Goal: Information Seeking & Learning: Learn about a topic

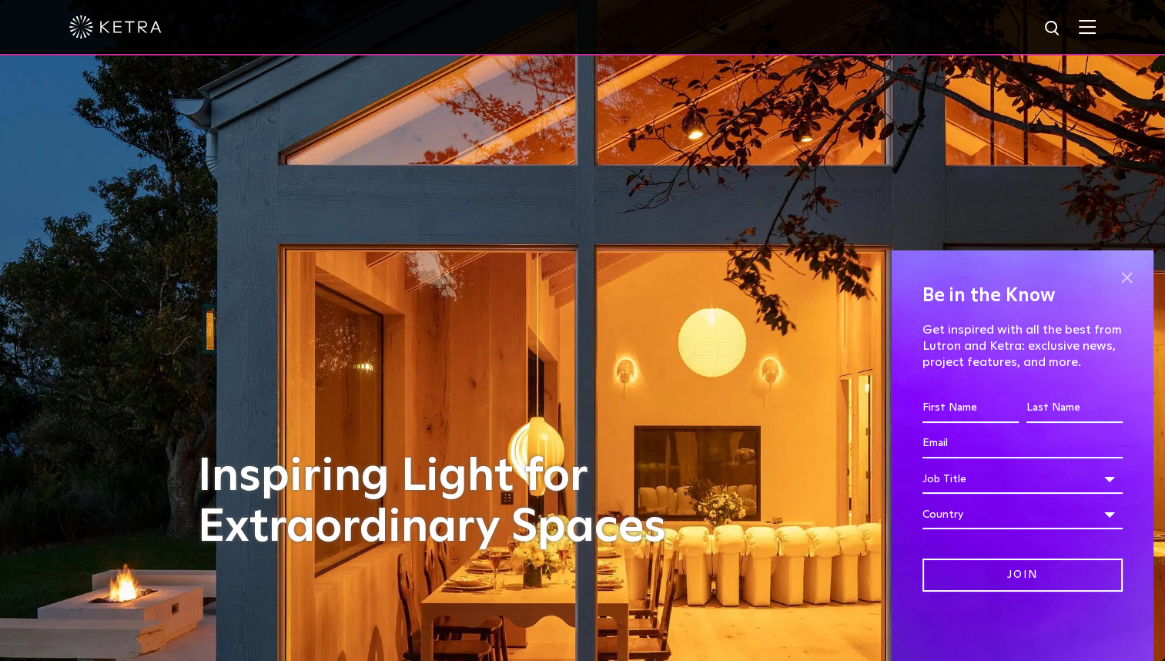
click at [1126, 281] on span at bounding box center [1126, 277] width 23 height 23
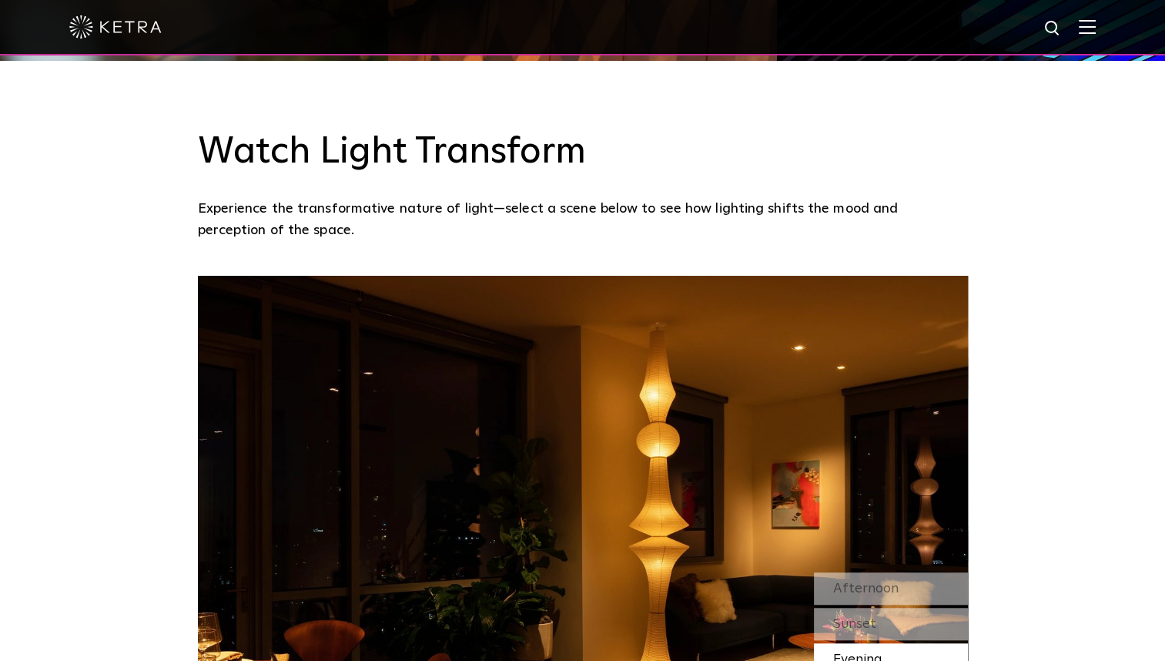
scroll to position [1334, 0]
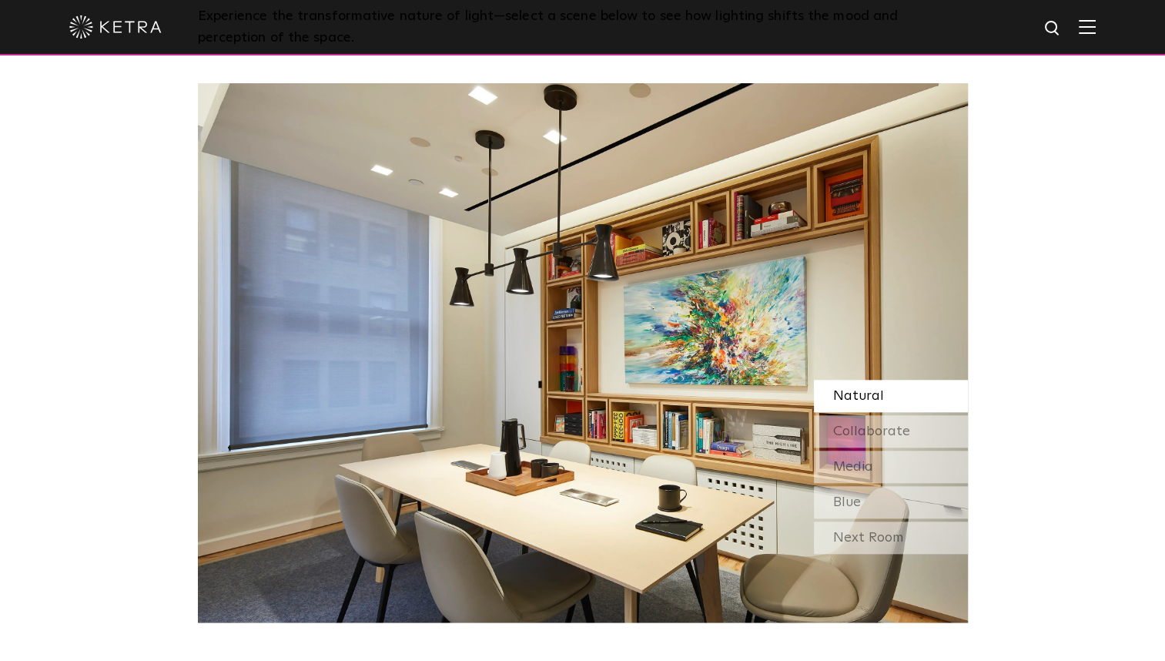
click at [859, 397] on span "Natural" at bounding box center [858, 396] width 51 height 14
click at [886, 430] on span "Collaborate" at bounding box center [871, 431] width 77 height 14
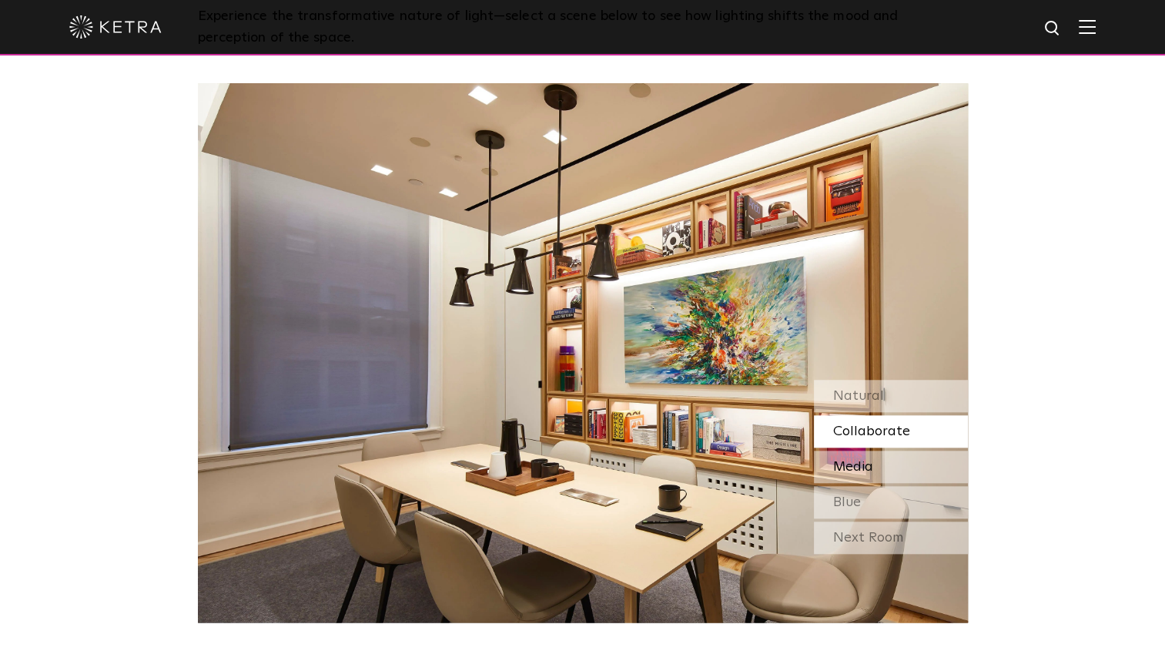
click at [893, 468] on div "Media" at bounding box center [891, 466] width 154 height 32
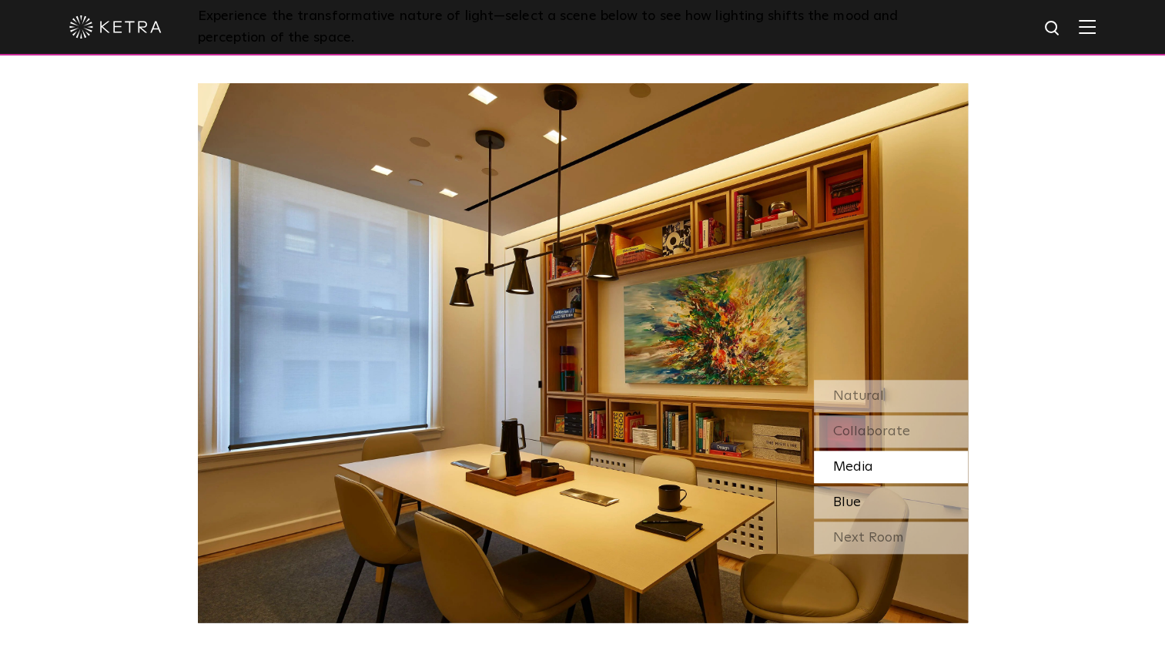
click at [908, 497] on div "Blue" at bounding box center [891, 502] width 154 height 32
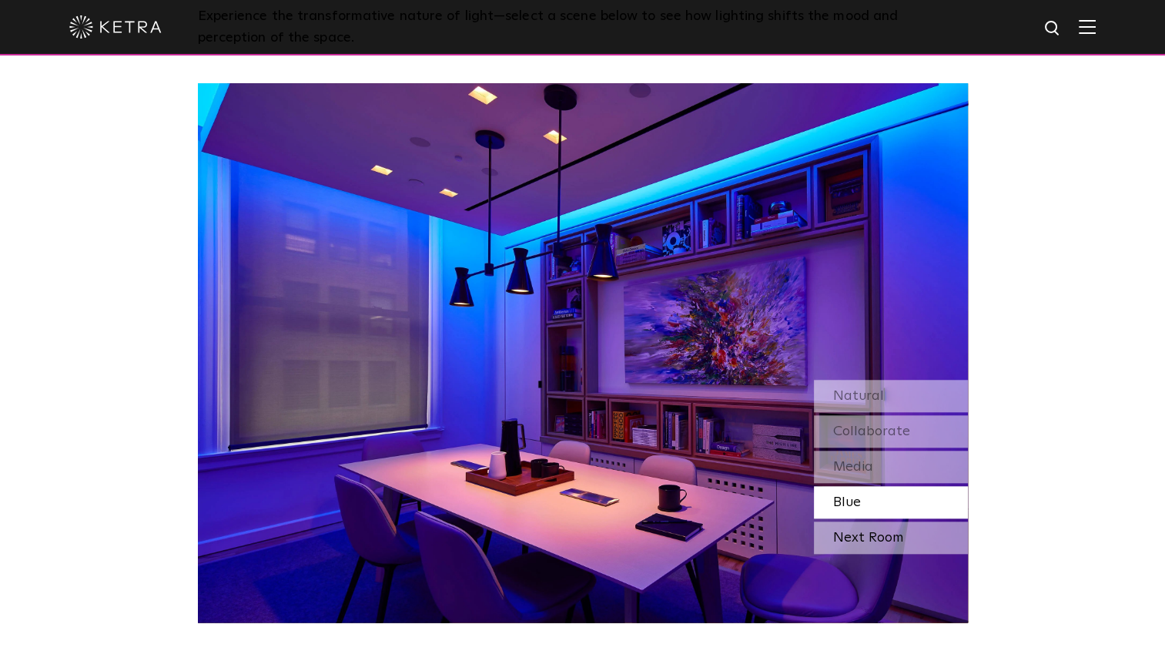
click at [877, 536] on div "Next Room" at bounding box center [891, 537] width 154 height 32
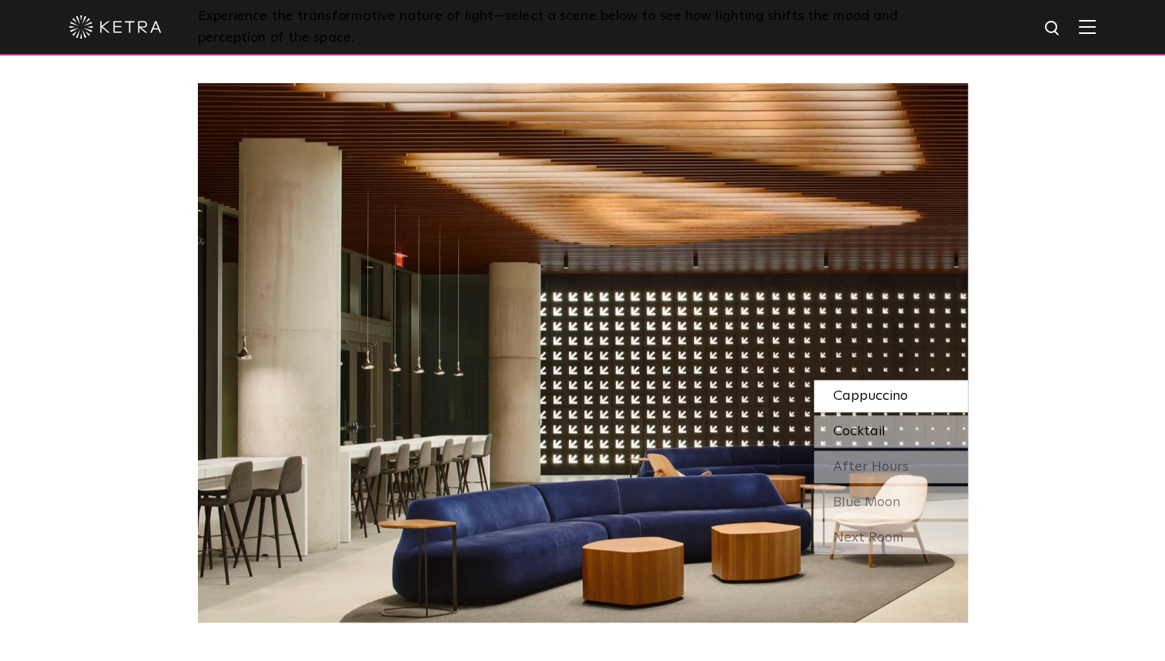
click at [878, 429] on span "Cocktail" at bounding box center [859, 431] width 52 height 14
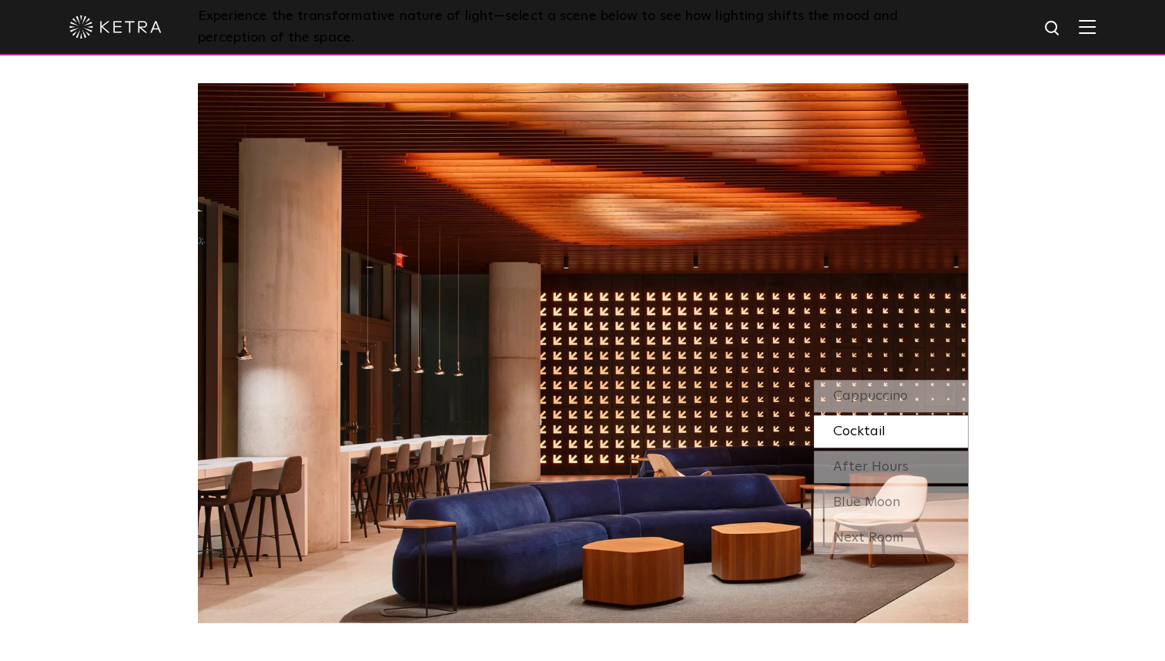
drag, startPoint x: 877, startPoint y: 429, endPoint x: 1038, endPoint y: 360, distance: 174.9
click at [1038, 360] on div "Watch Light Transform Experience the transformative nature of light—select a sc…" at bounding box center [582, 245] width 1165 height 754
click at [909, 466] on div "After Hours" at bounding box center [891, 466] width 154 height 32
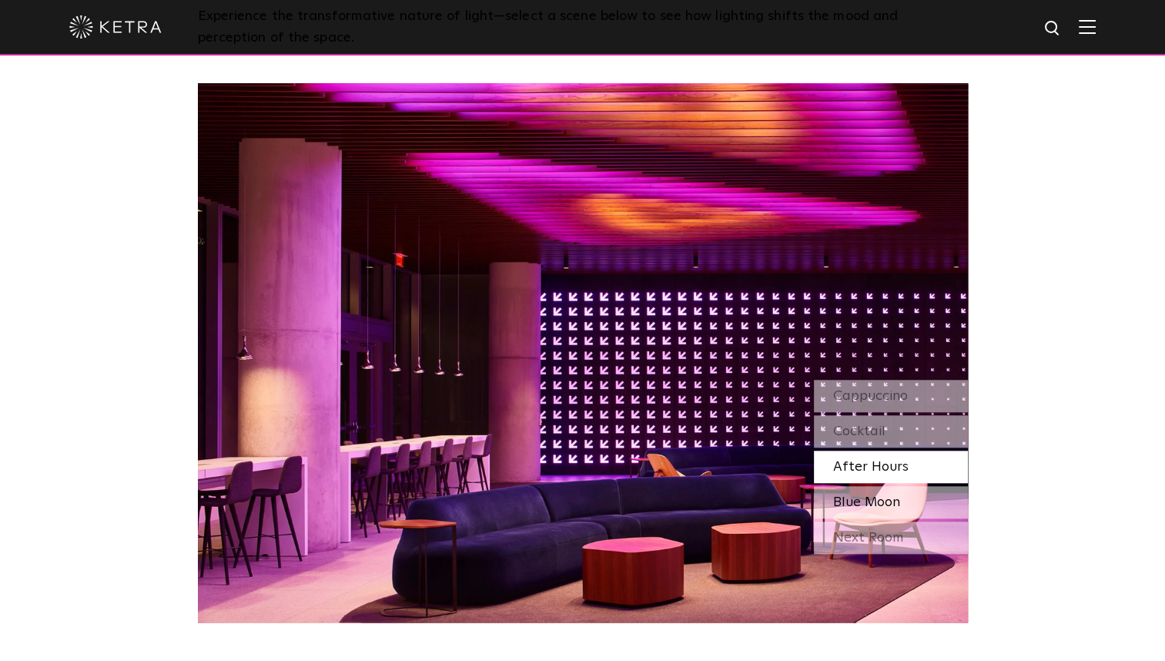
click at [865, 502] on span "Blue Moon" at bounding box center [866, 502] width 67 height 14
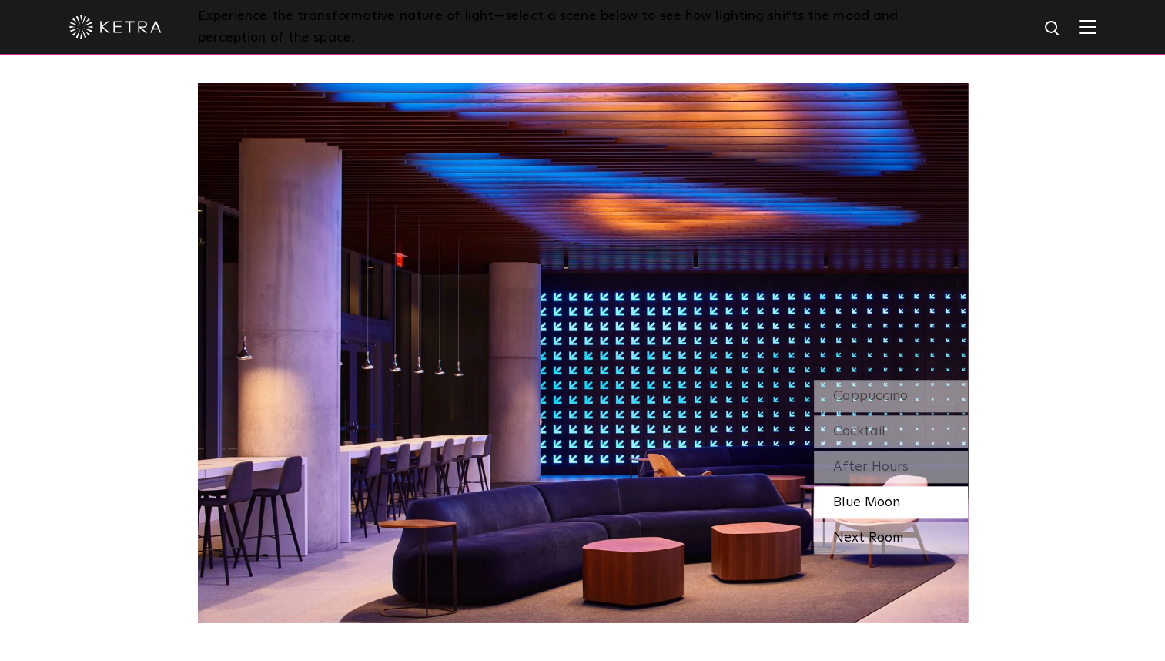
click at [881, 544] on div "Next Room" at bounding box center [891, 537] width 154 height 32
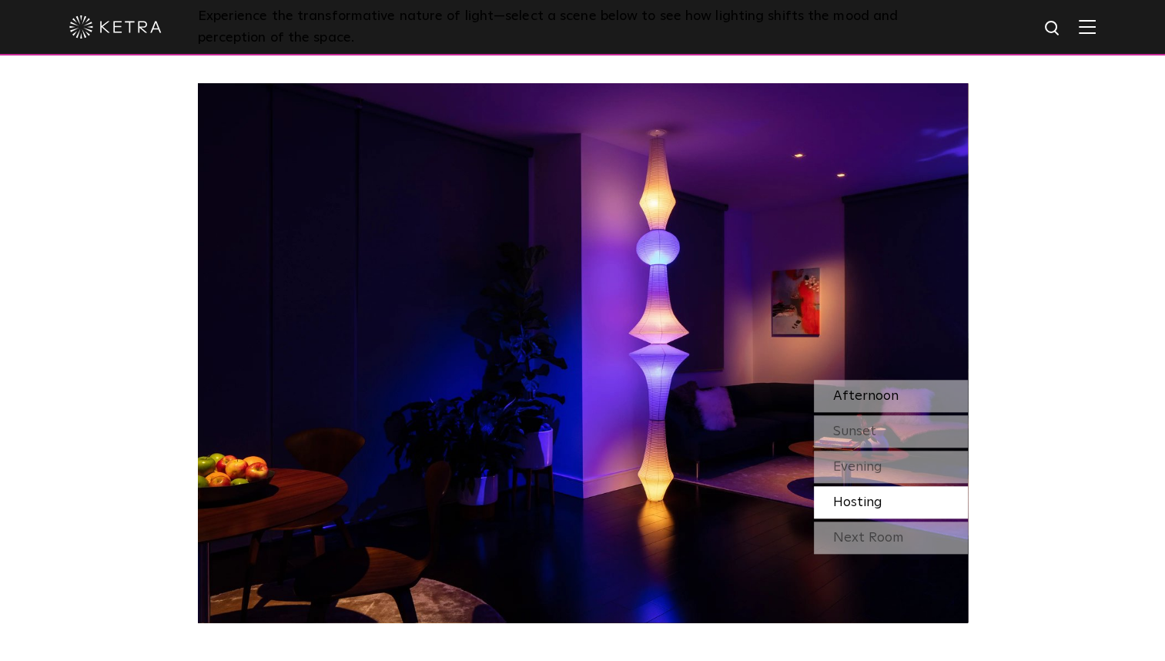
click at [869, 393] on span "Afternoon" at bounding box center [865, 396] width 65 height 14
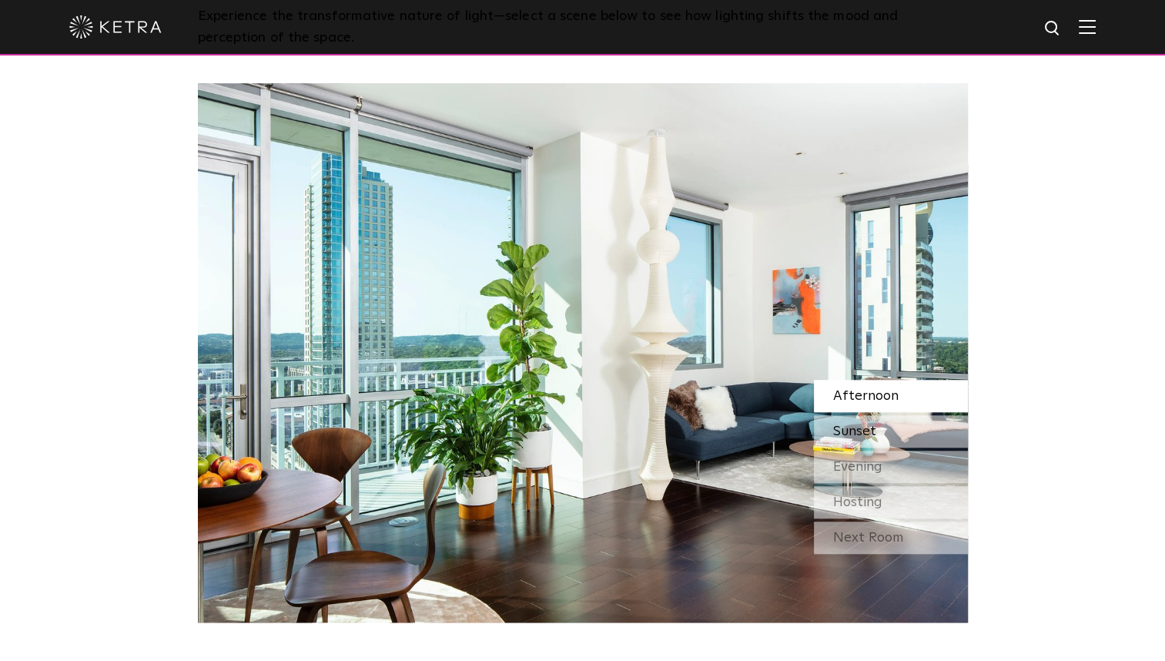
click at [872, 429] on span "Sunset" at bounding box center [854, 431] width 43 height 14
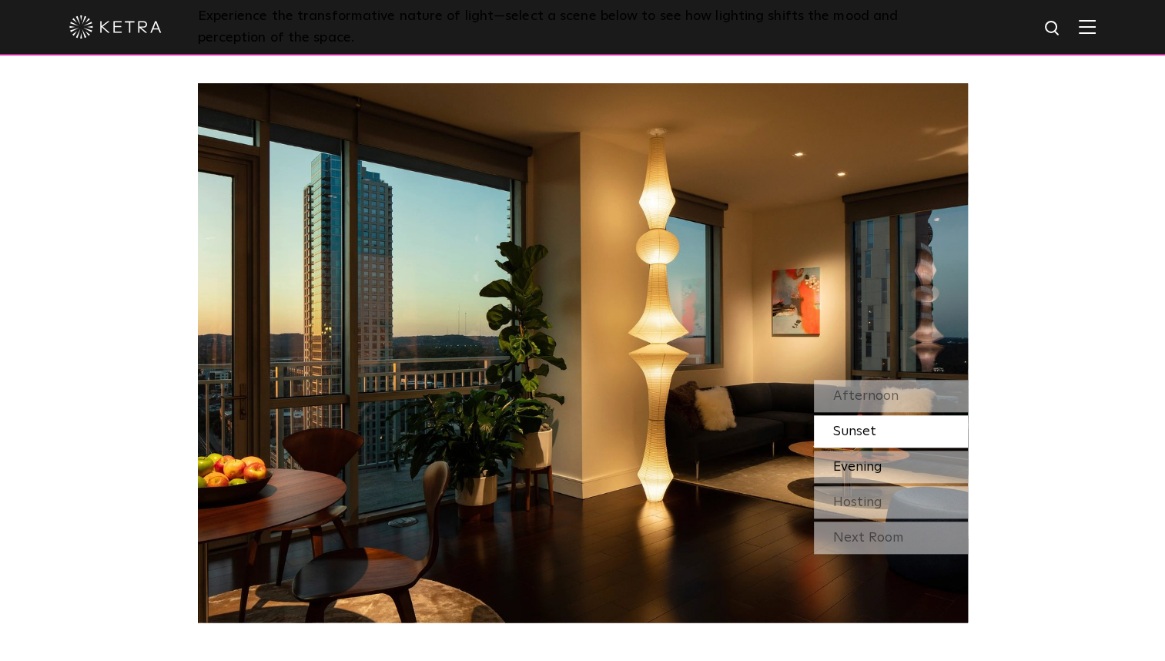
click at [872, 469] on span "Evening" at bounding box center [857, 467] width 49 height 14
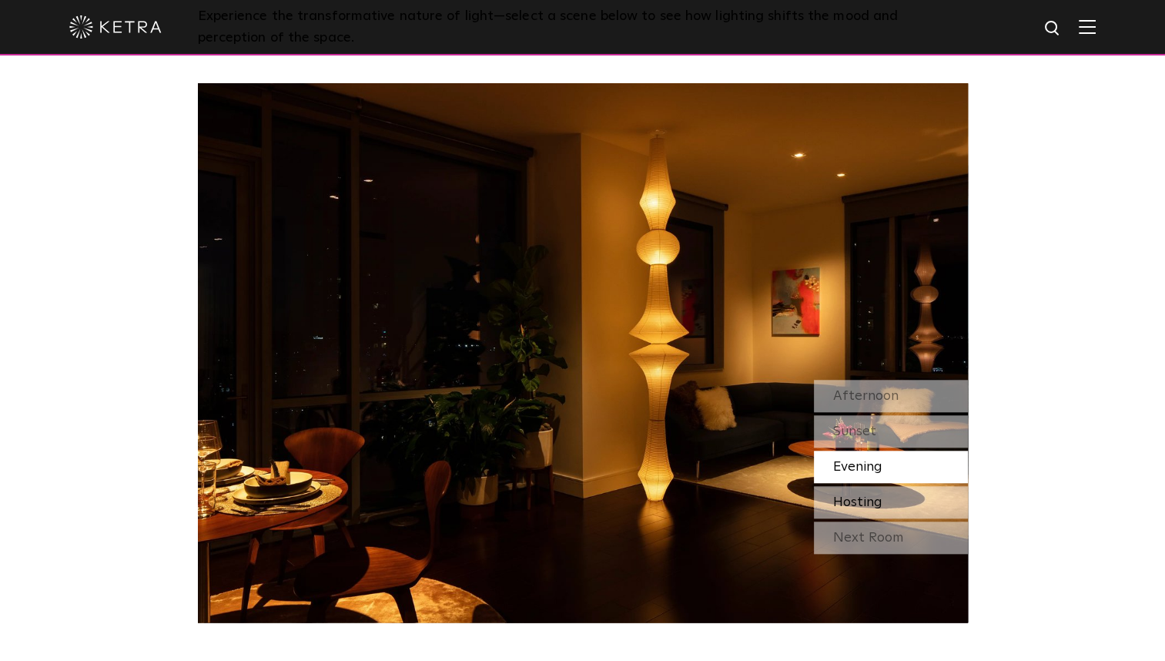
click at [885, 504] on div "Hosting" at bounding box center [891, 502] width 154 height 32
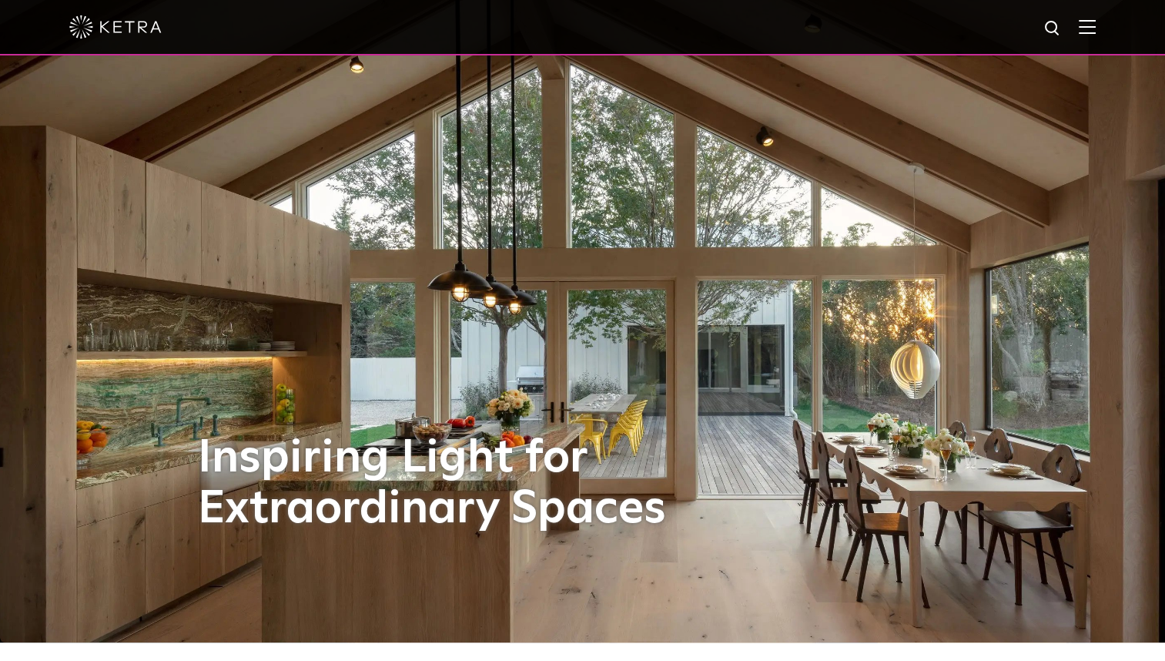
scroll to position [0, 0]
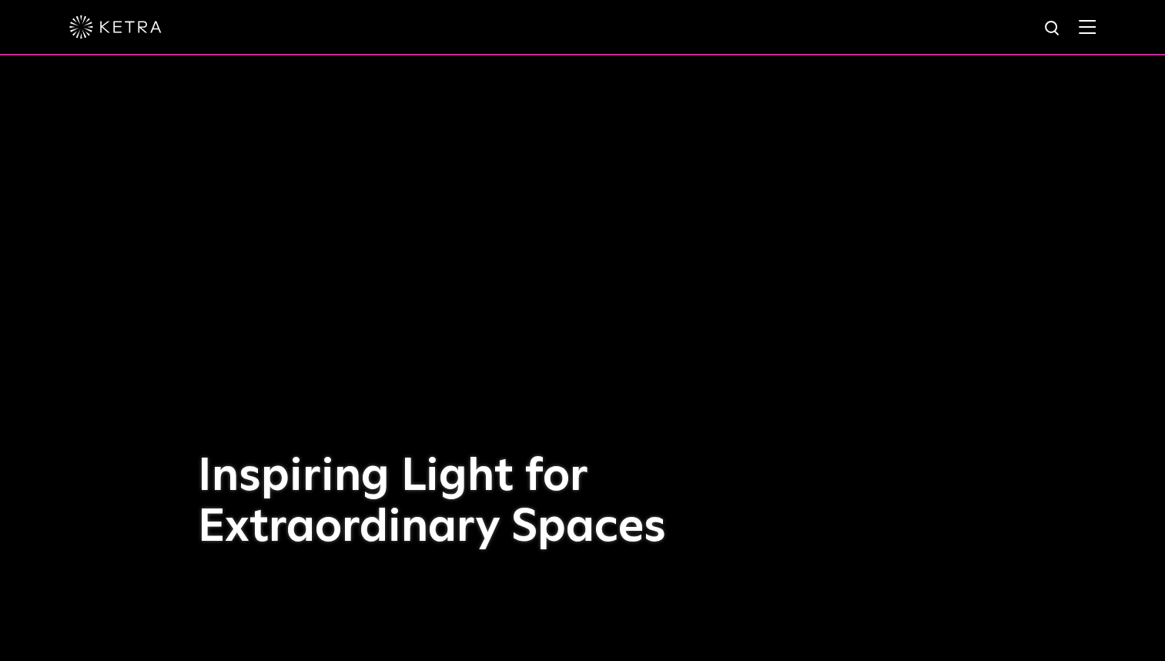
click at [1093, 25] on img at bounding box center [1087, 26] width 17 height 15
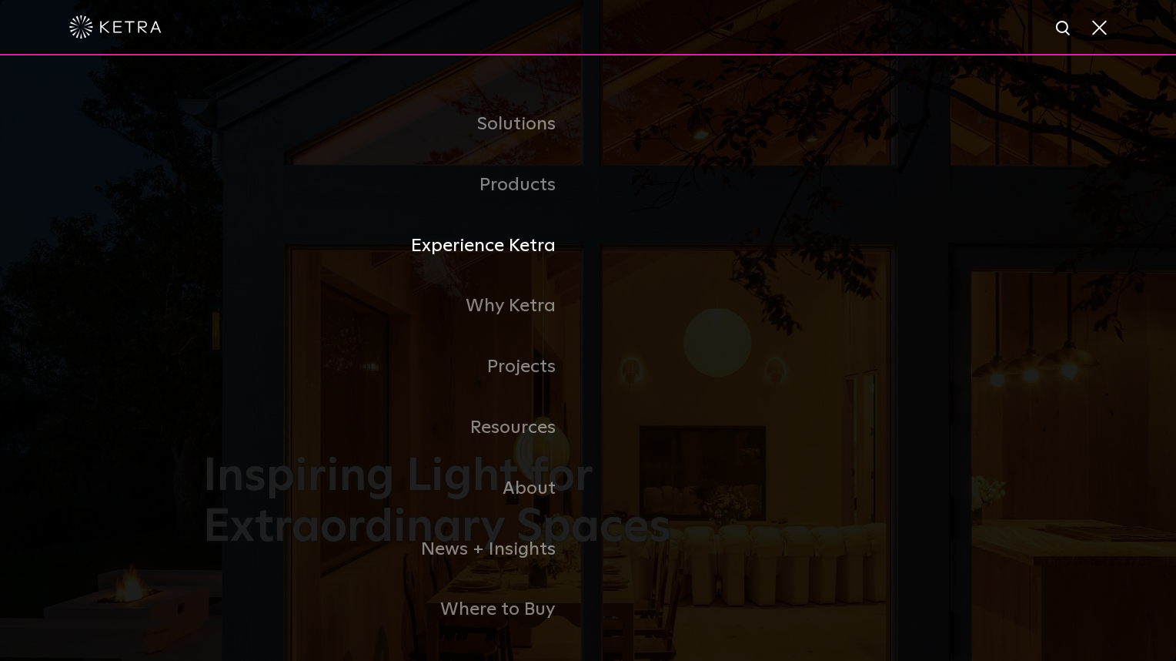
click at [490, 249] on link "Experience Ketra" at bounding box center [395, 246] width 385 height 61
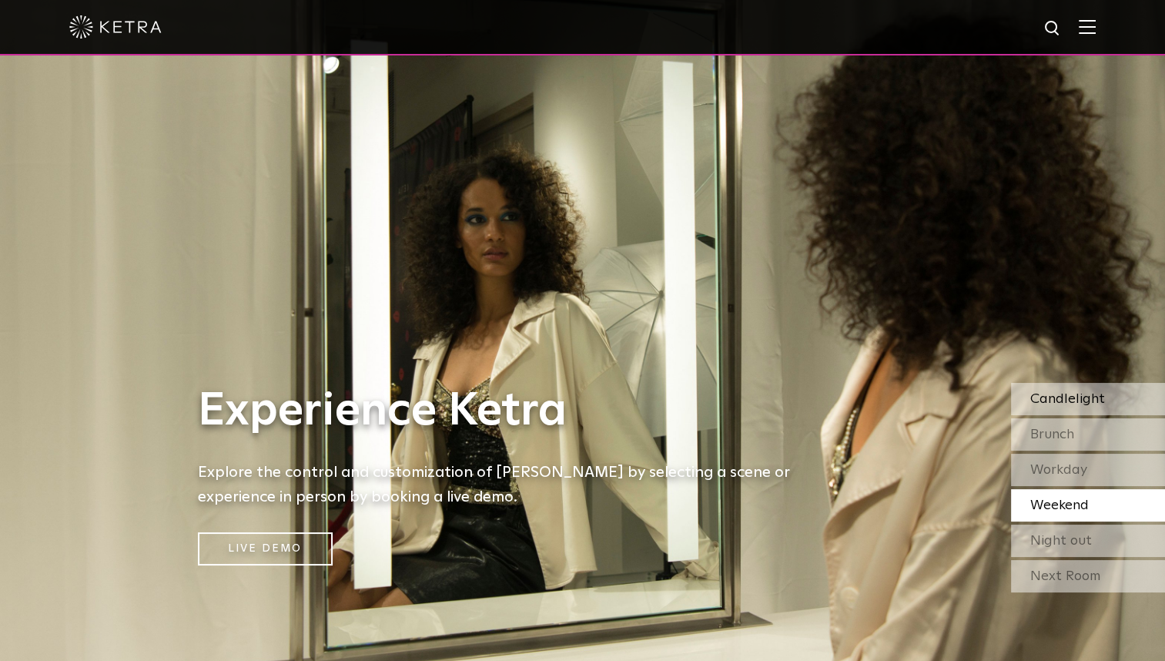
click at [1081, 398] on span "Candlelight" at bounding box center [1067, 399] width 75 height 14
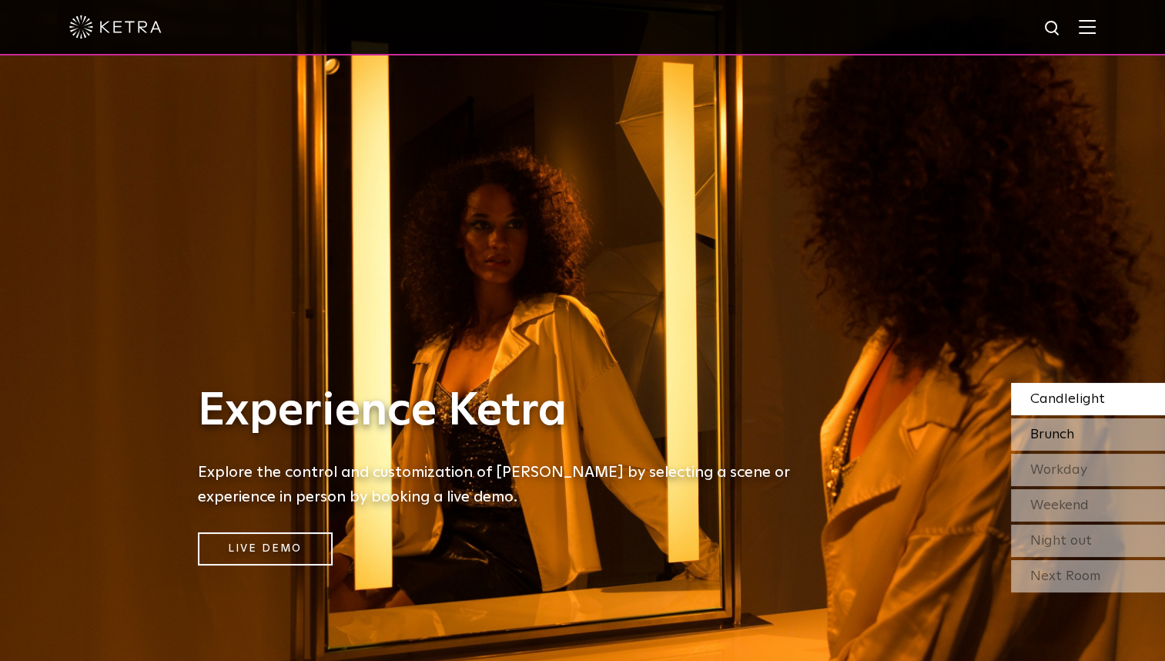
click at [1106, 436] on div "Brunch" at bounding box center [1088, 434] width 154 height 32
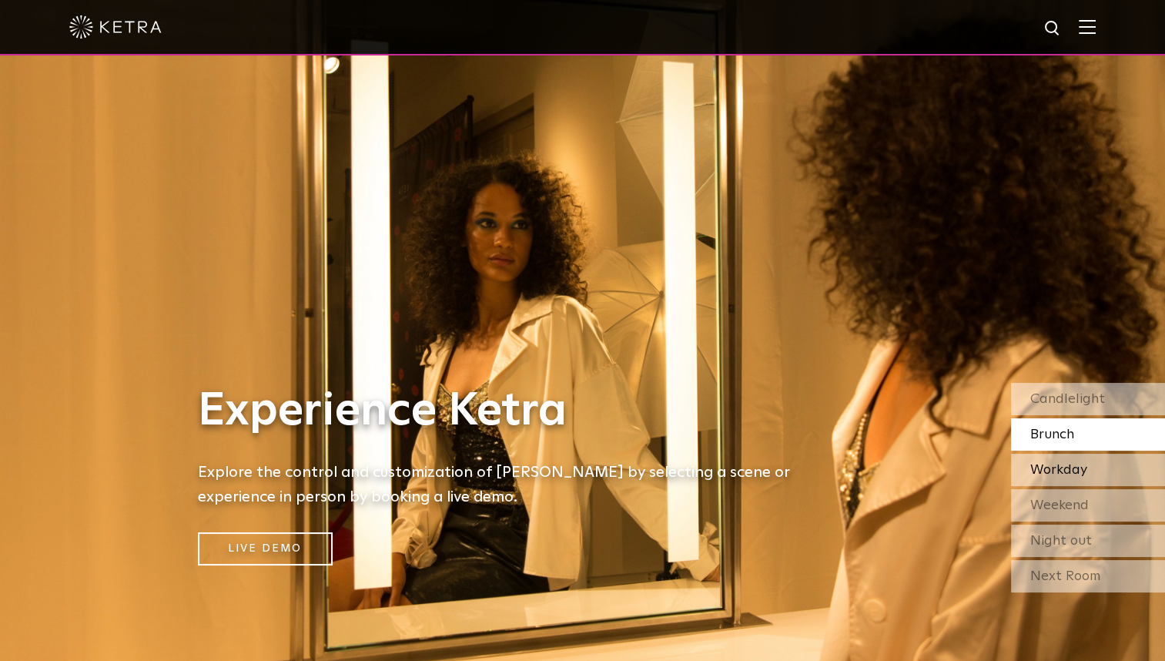
click at [1094, 467] on div "Workday" at bounding box center [1088, 470] width 154 height 32
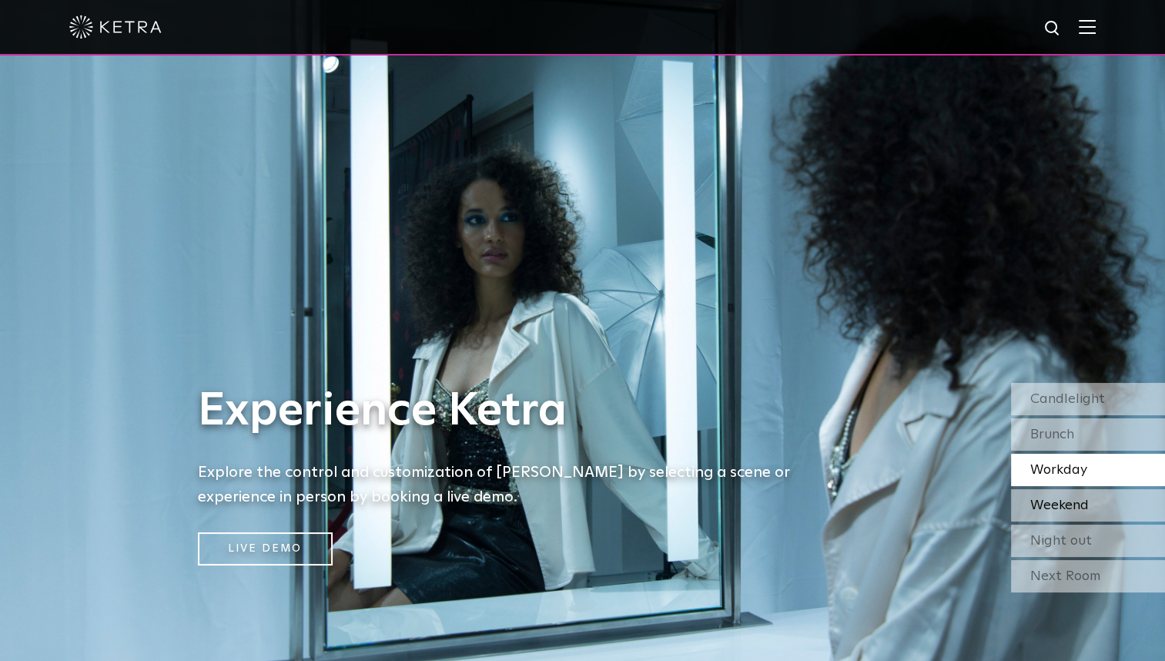
click at [1082, 500] on span "Weekend" at bounding box center [1059, 505] width 59 height 14
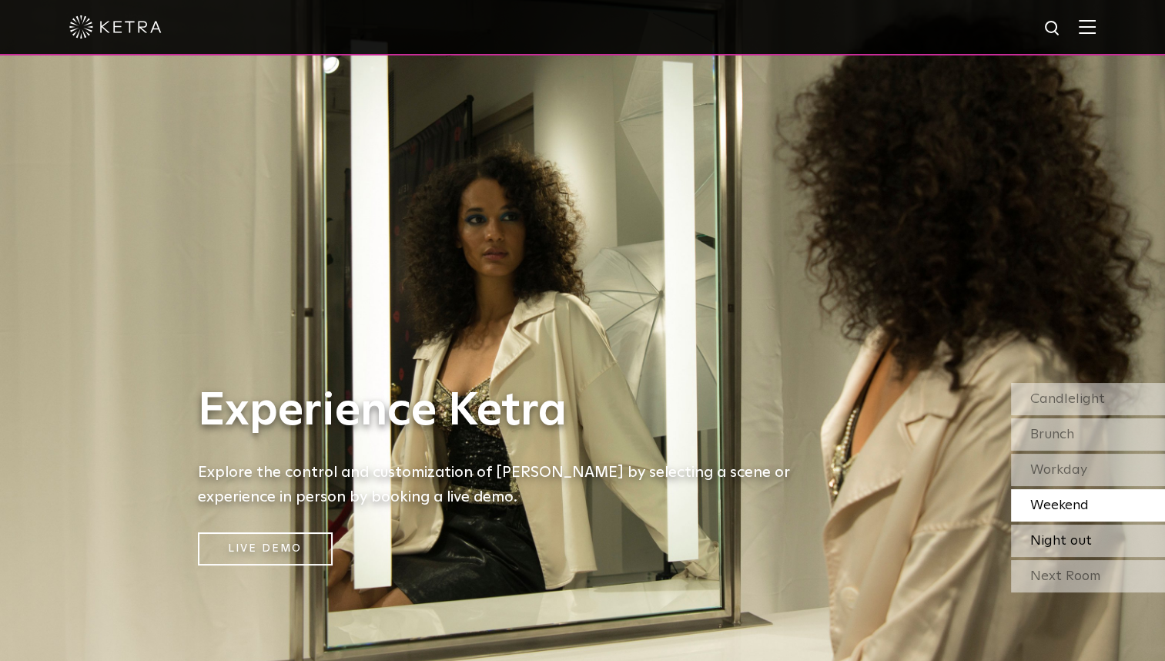
click at [1087, 539] on span "Night out" at bounding box center [1061, 541] width 62 height 14
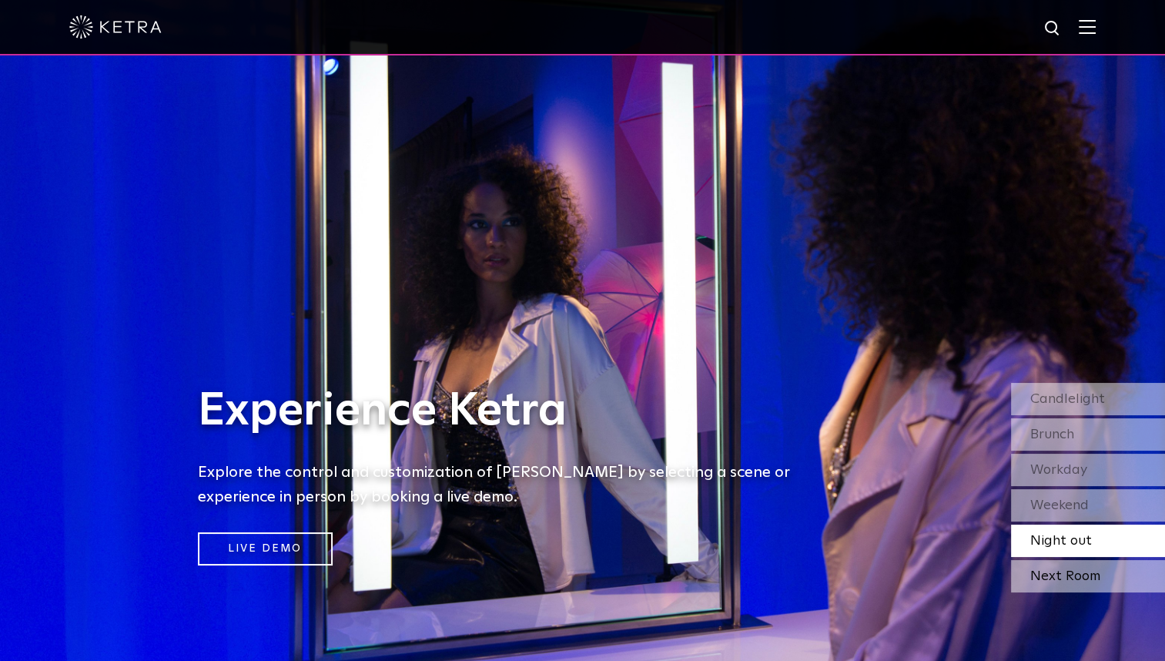
click at [1096, 577] on div "Next Room" at bounding box center [1088, 576] width 154 height 32
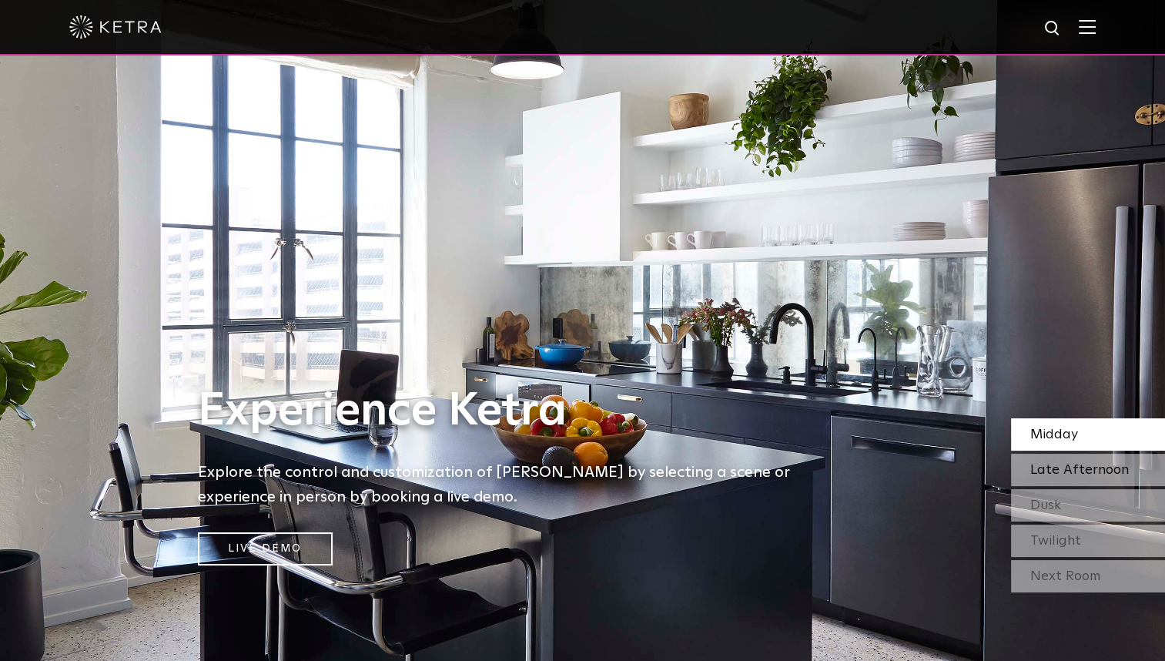
click at [1079, 472] on span "Late Afternoon" at bounding box center [1079, 470] width 99 height 14
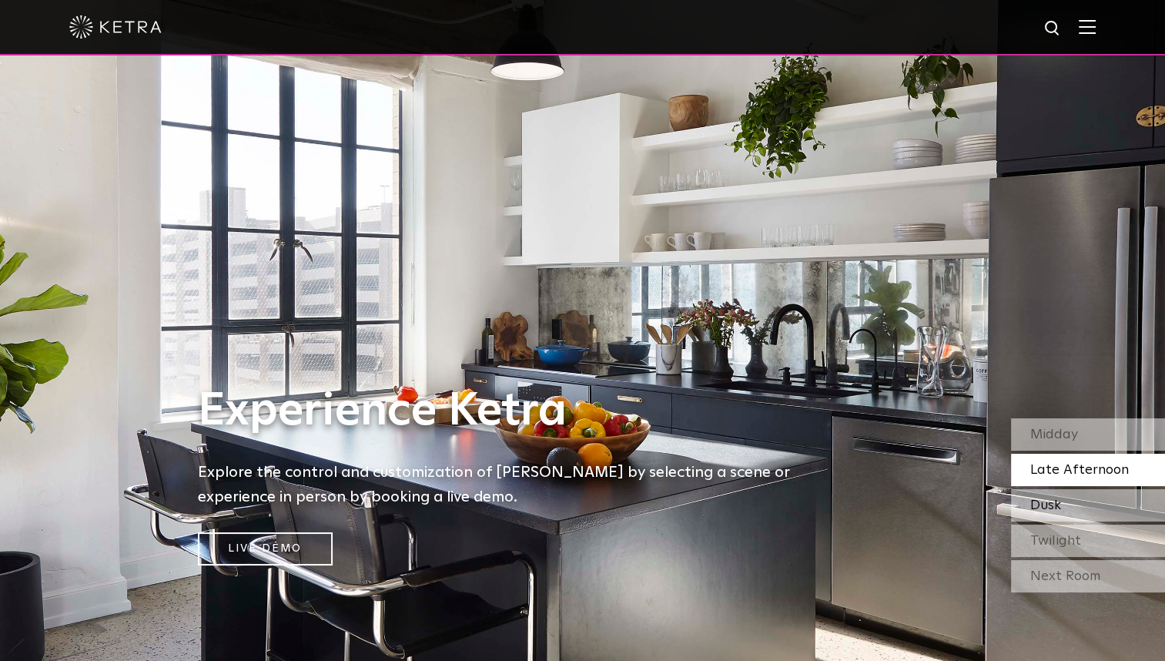
click at [1073, 504] on div "Dusk" at bounding box center [1088, 505] width 154 height 32
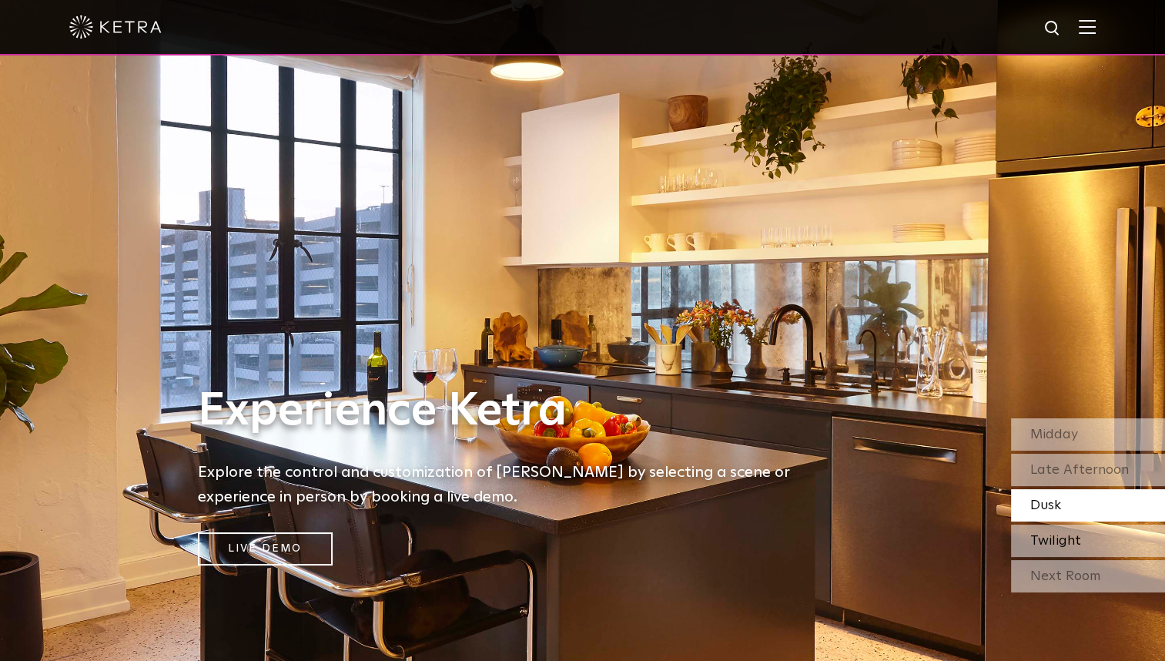
click at [1078, 541] on span "Twilight" at bounding box center [1055, 541] width 51 height 14
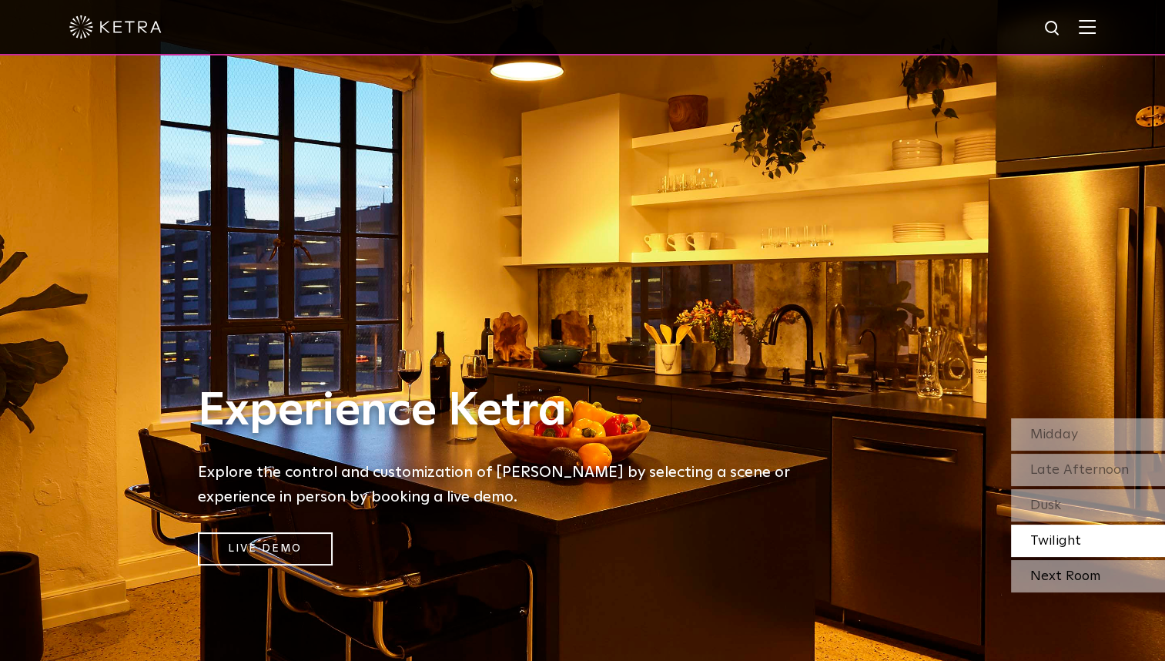
click at [1055, 578] on div "Next Room" at bounding box center [1088, 576] width 154 height 32
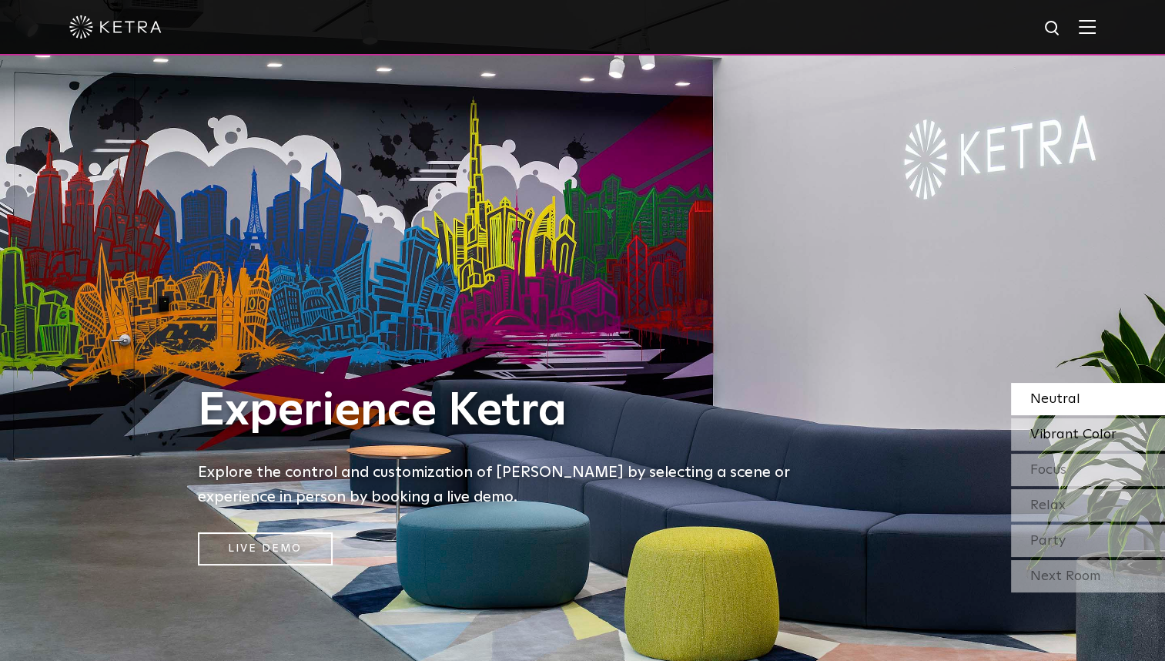
click at [1050, 434] on span "Vibrant Color" at bounding box center [1073, 434] width 86 height 14
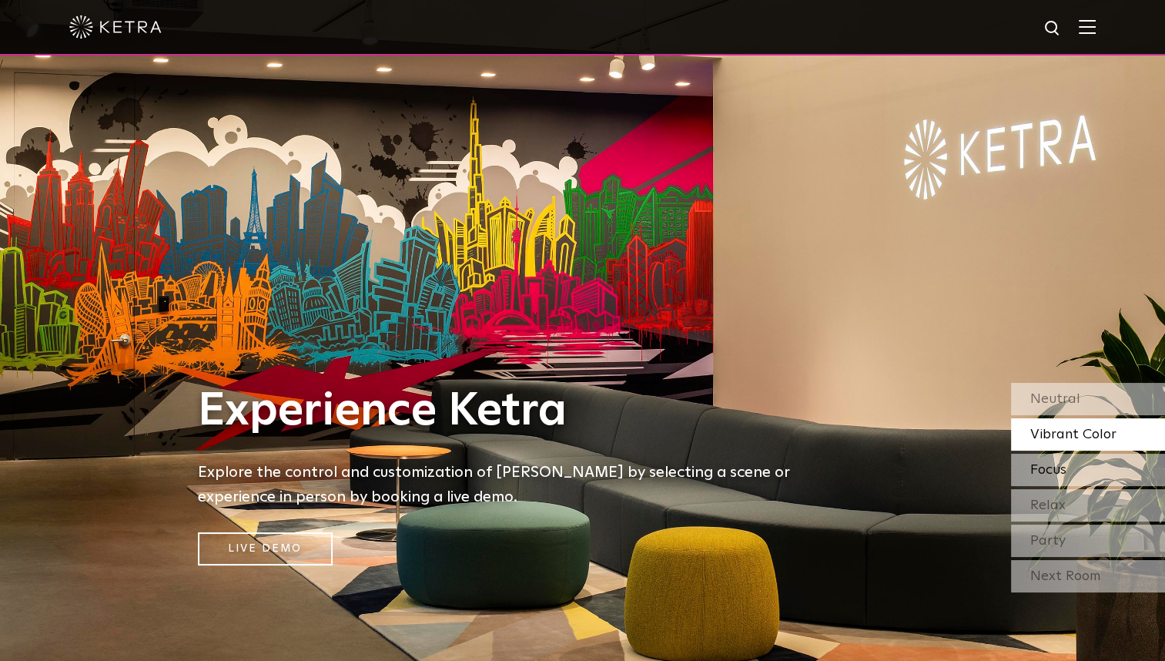
click at [1083, 482] on div "Focus" at bounding box center [1088, 470] width 154 height 32
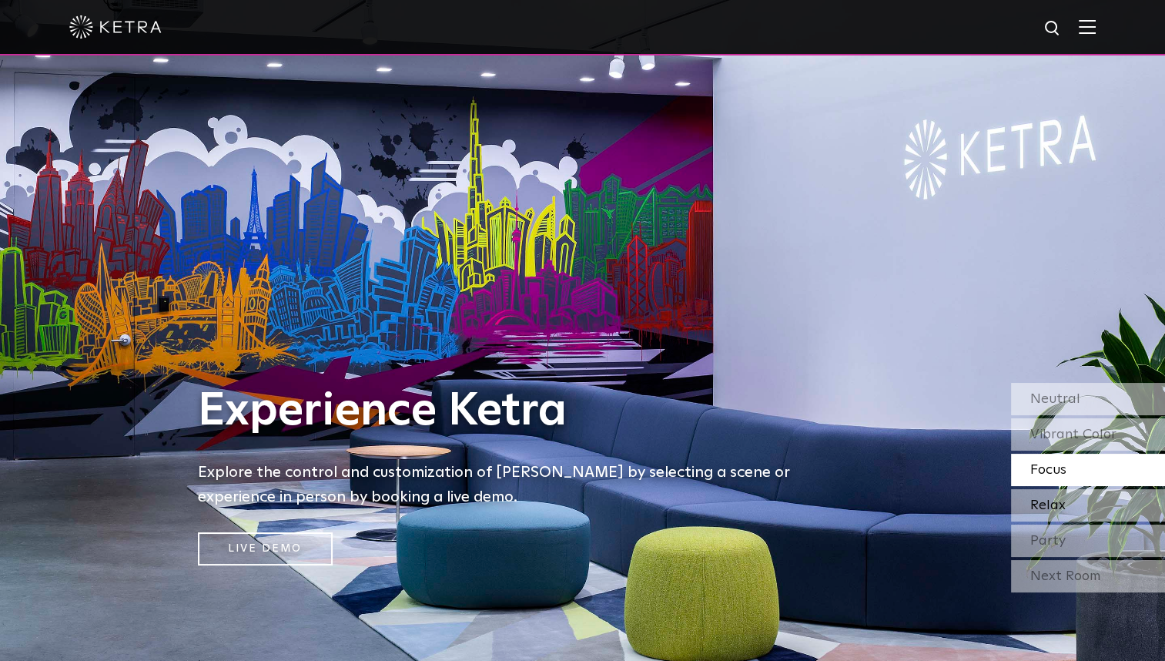
click at [1053, 498] on span "Relax" at bounding box center [1047, 505] width 35 height 14
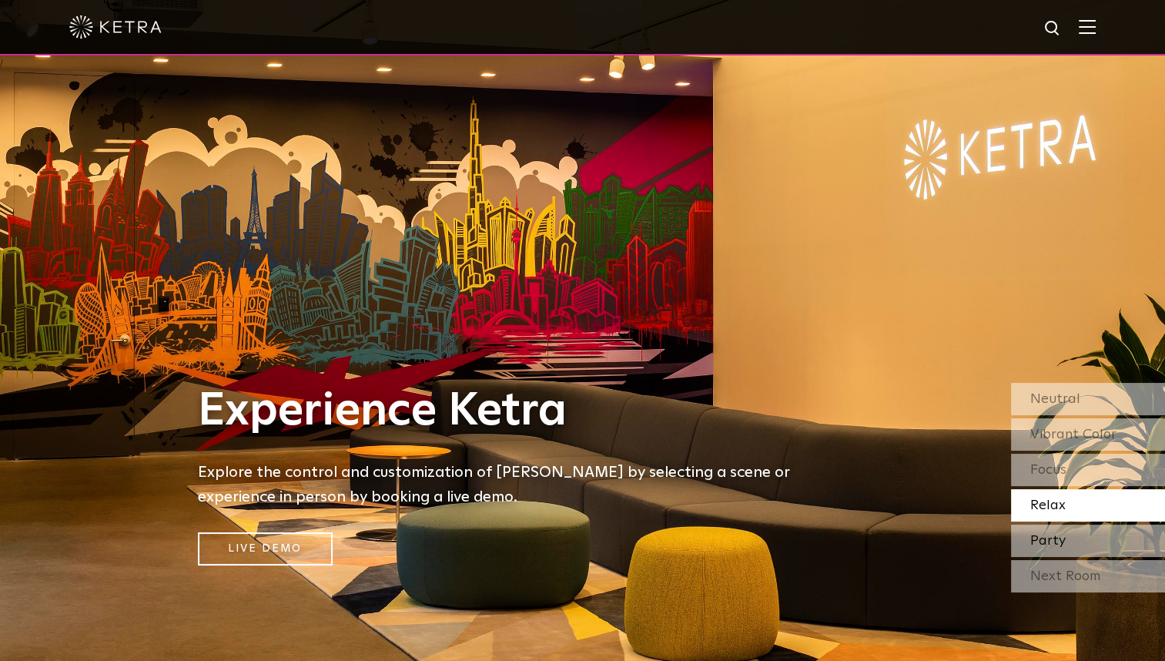
click at [1073, 532] on div "Party" at bounding box center [1088, 540] width 154 height 32
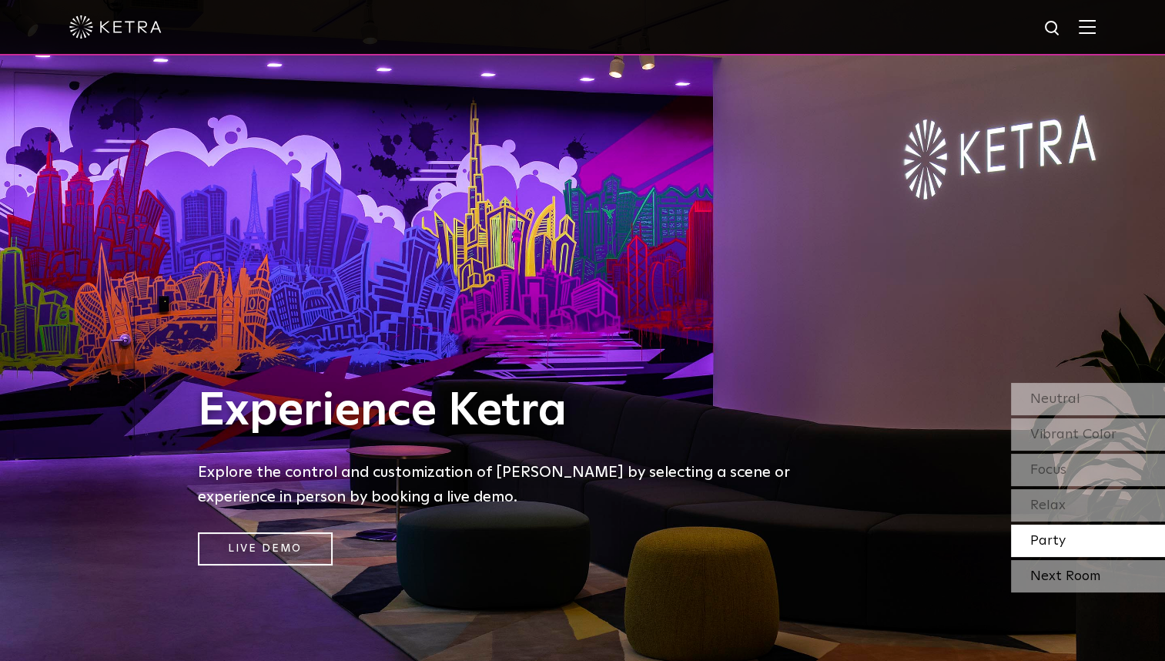
click at [1065, 571] on div "Next Room" at bounding box center [1088, 576] width 154 height 32
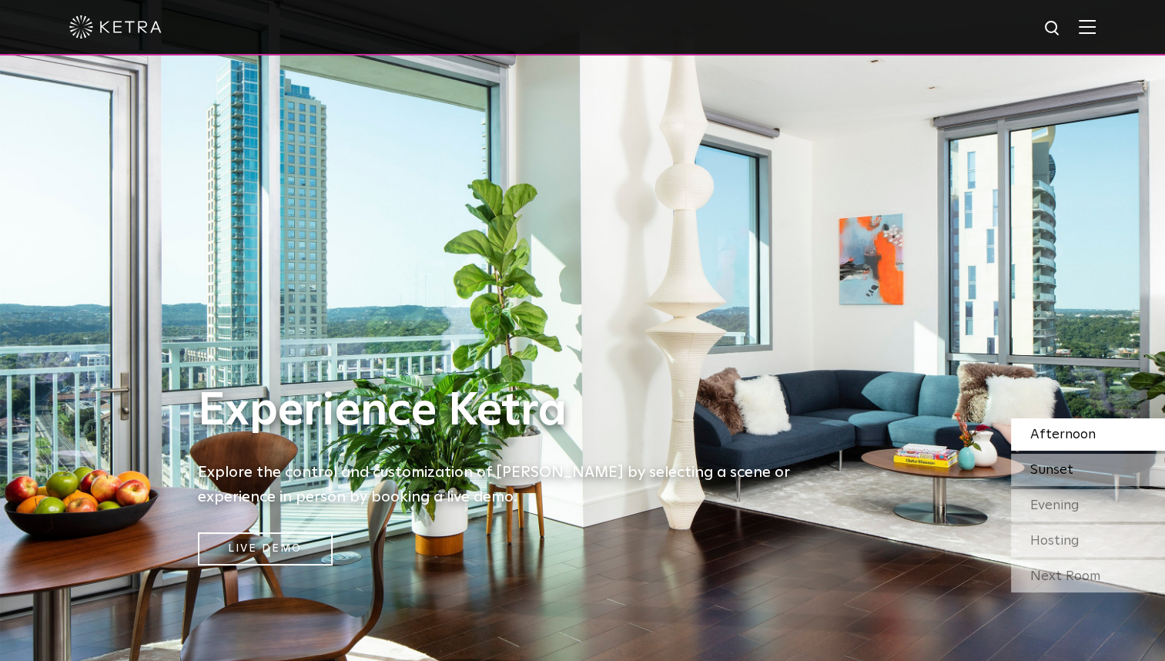
click at [1063, 472] on span "Sunset" at bounding box center [1051, 470] width 43 height 14
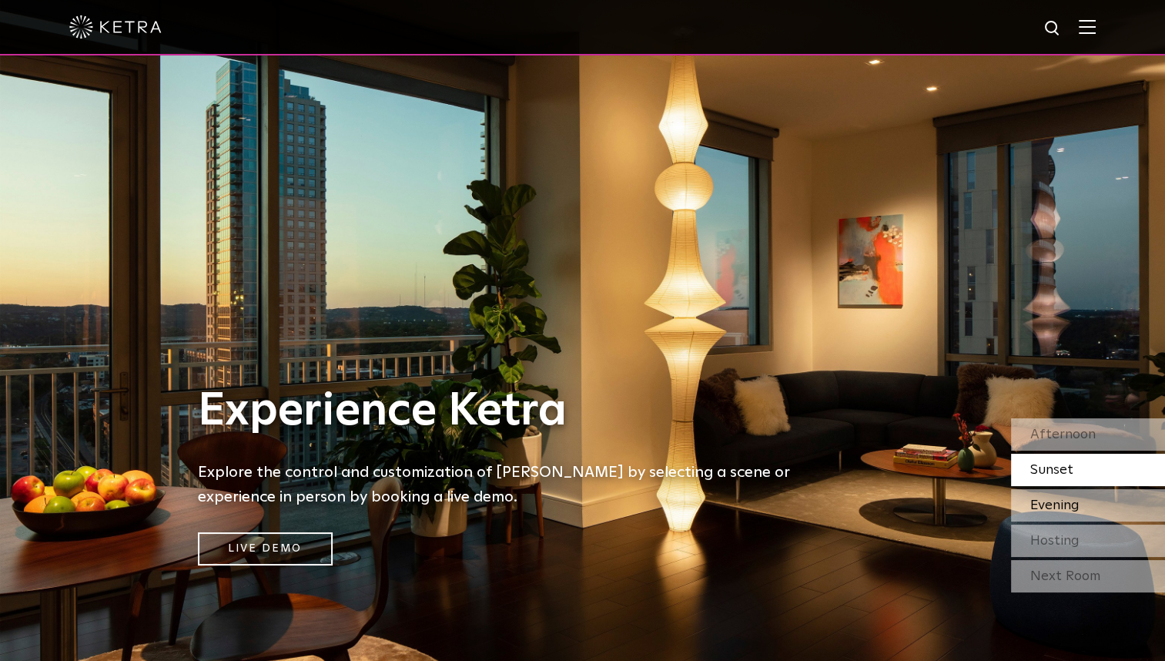
click at [1063, 498] on span "Evening" at bounding box center [1054, 505] width 49 height 14
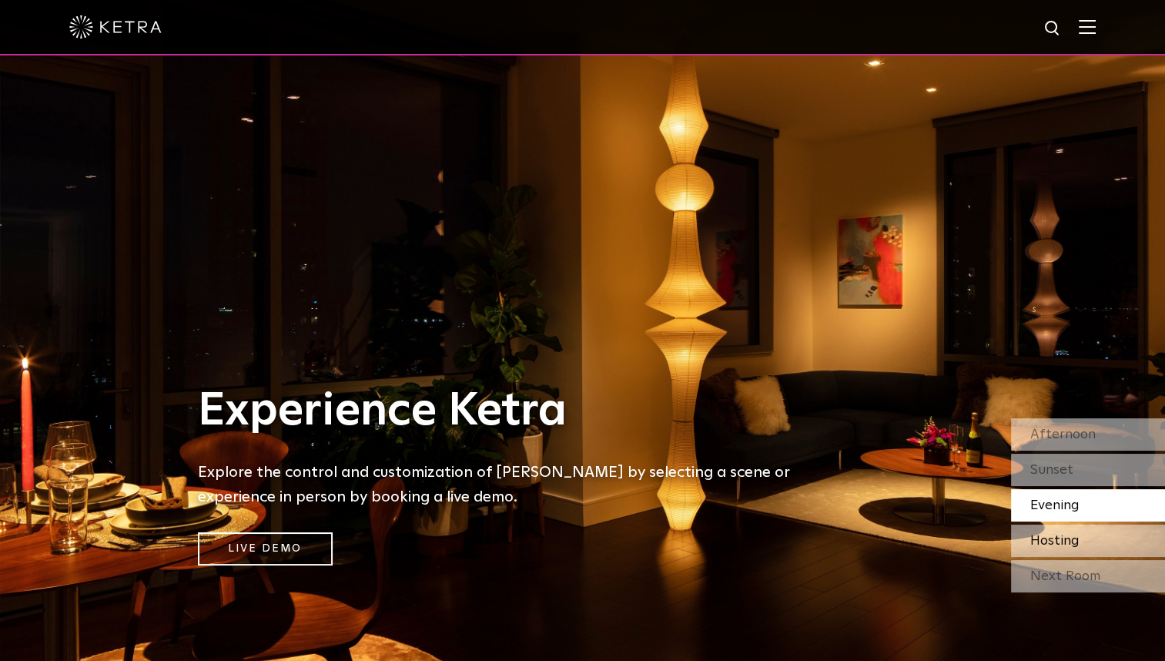
click at [1072, 545] on span "Hosting" at bounding box center [1054, 541] width 49 height 14
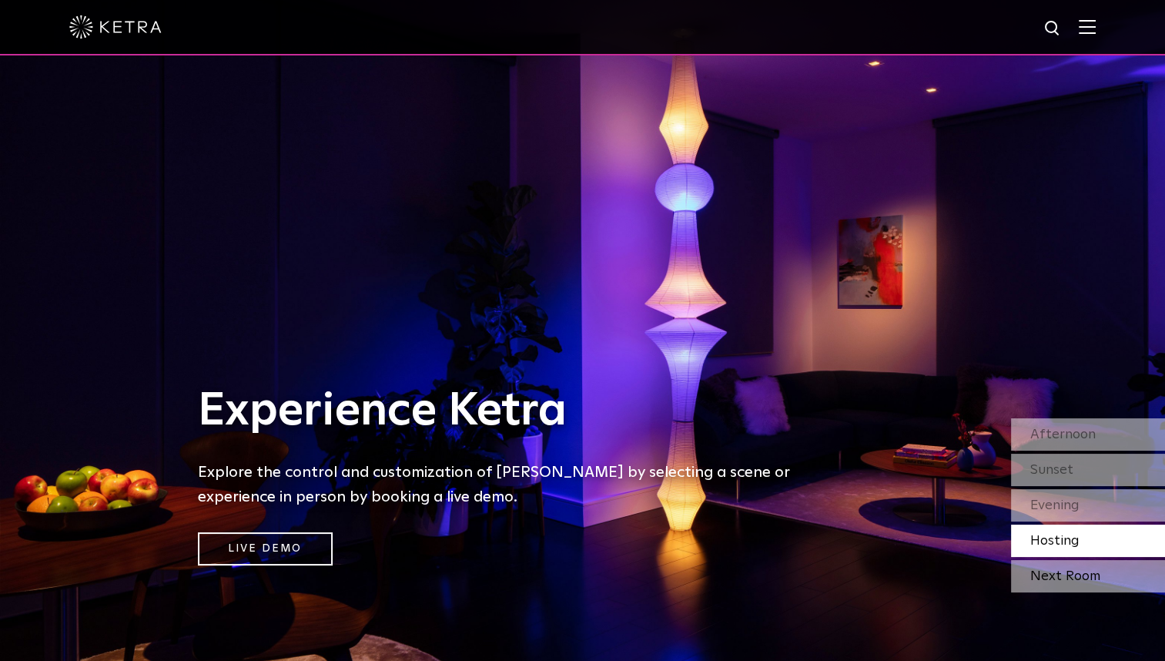
click at [1059, 573] on div "Next Room" at bounding box center [1088, 576] width 154 height 32
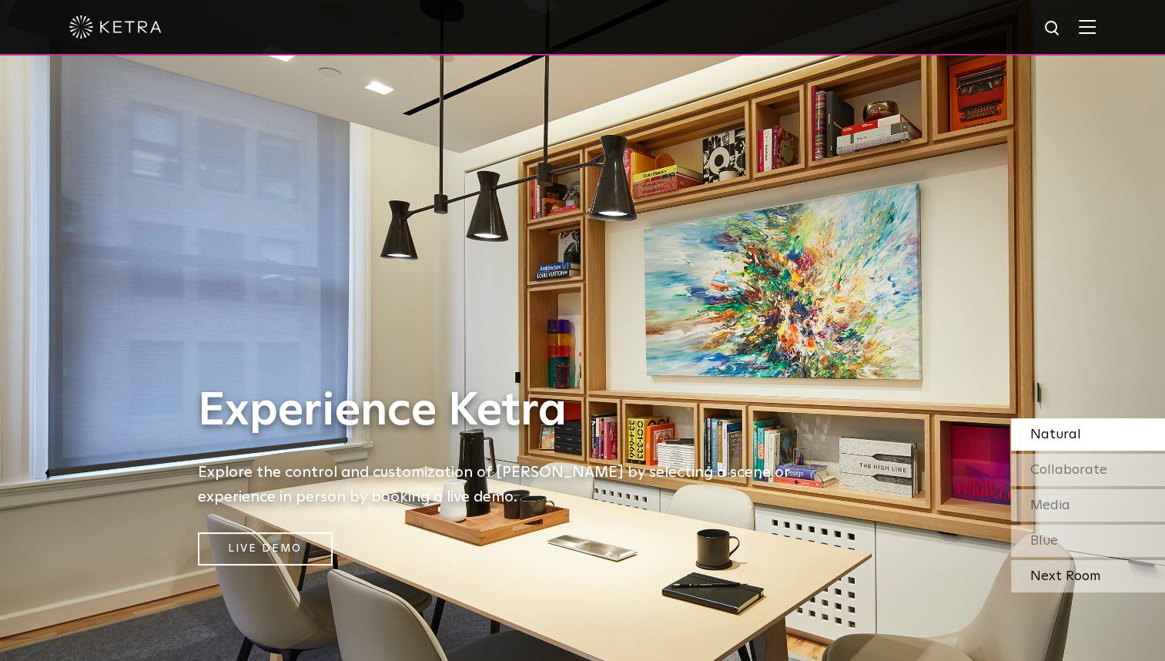
click at [1077, 574] on div "Next Room" at bounding box center [1088, 576] width 154 height 32
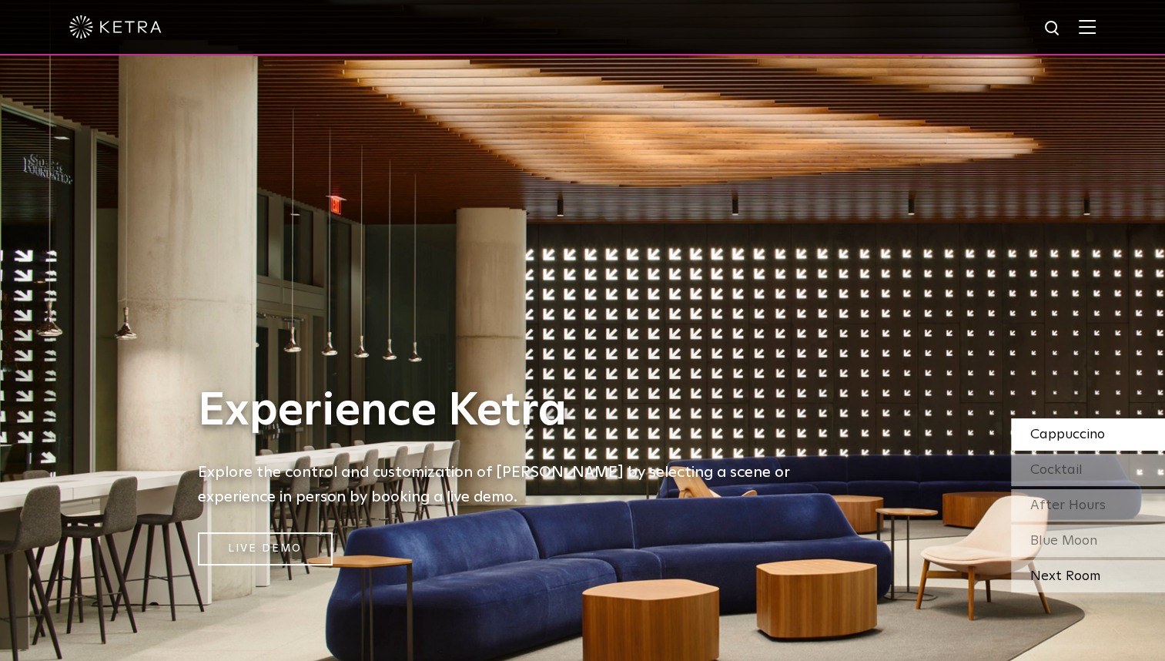
click at [1072, 571] on div "Next Room" at bounding box center [1088, 576] width 154 height 32
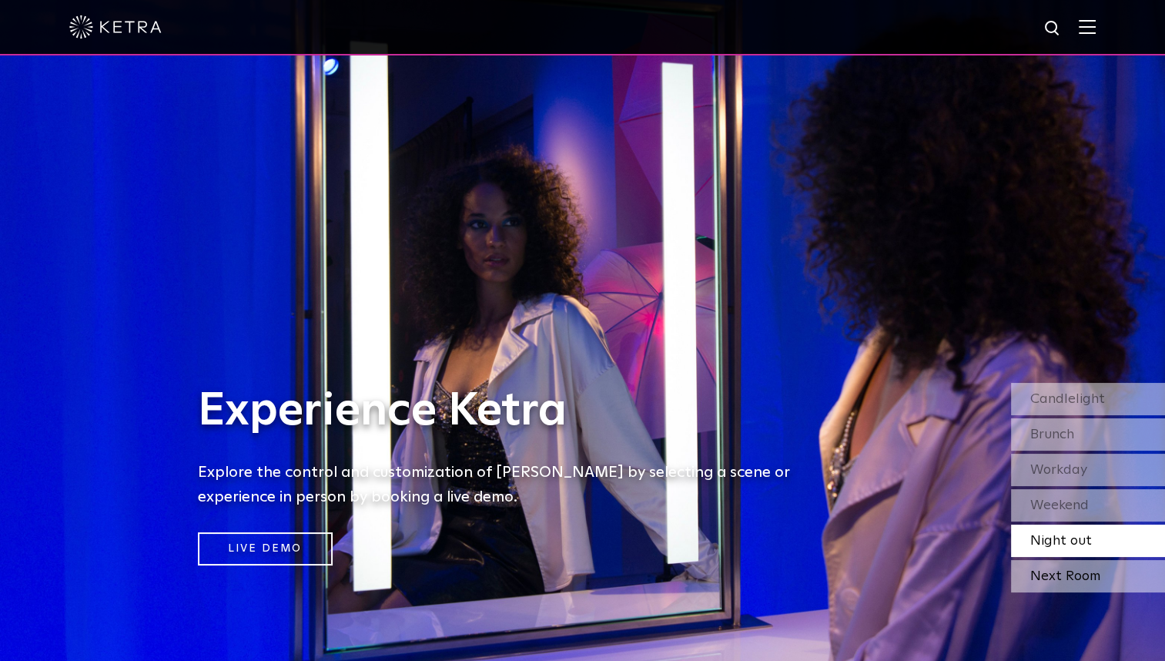
click at [1072, 572] on div "Next Room" at bounding box center [1088, 576] width 154 height 32
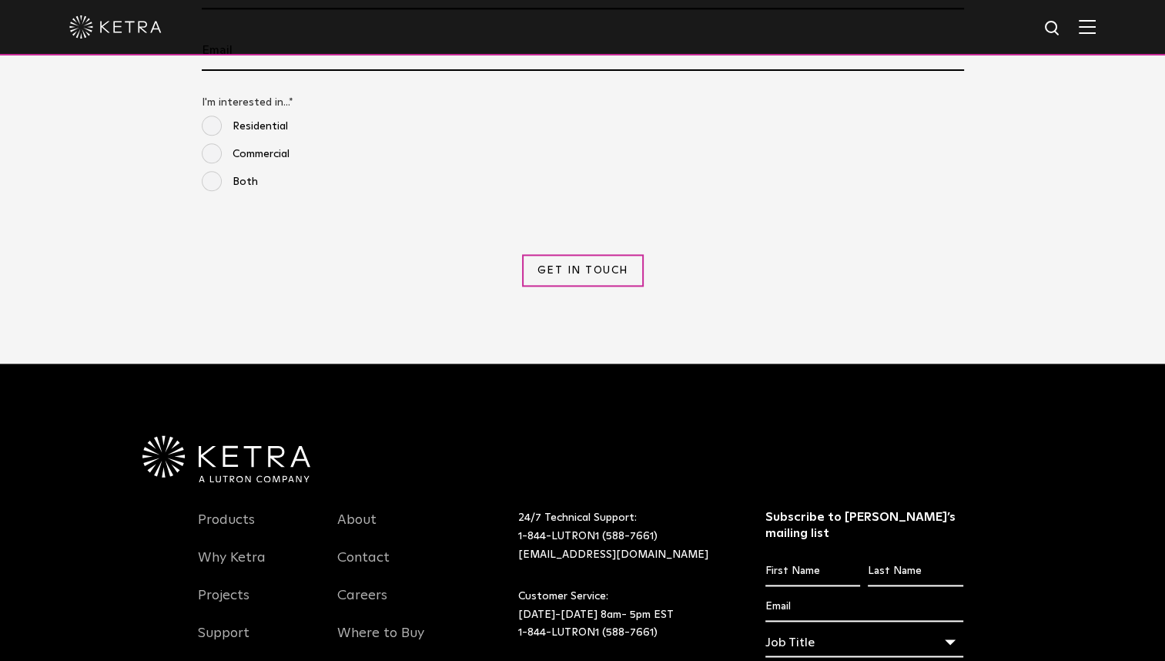
scroll to position [1980, 0]
